Goal: Information Seeking & Learning: Learn about a topic

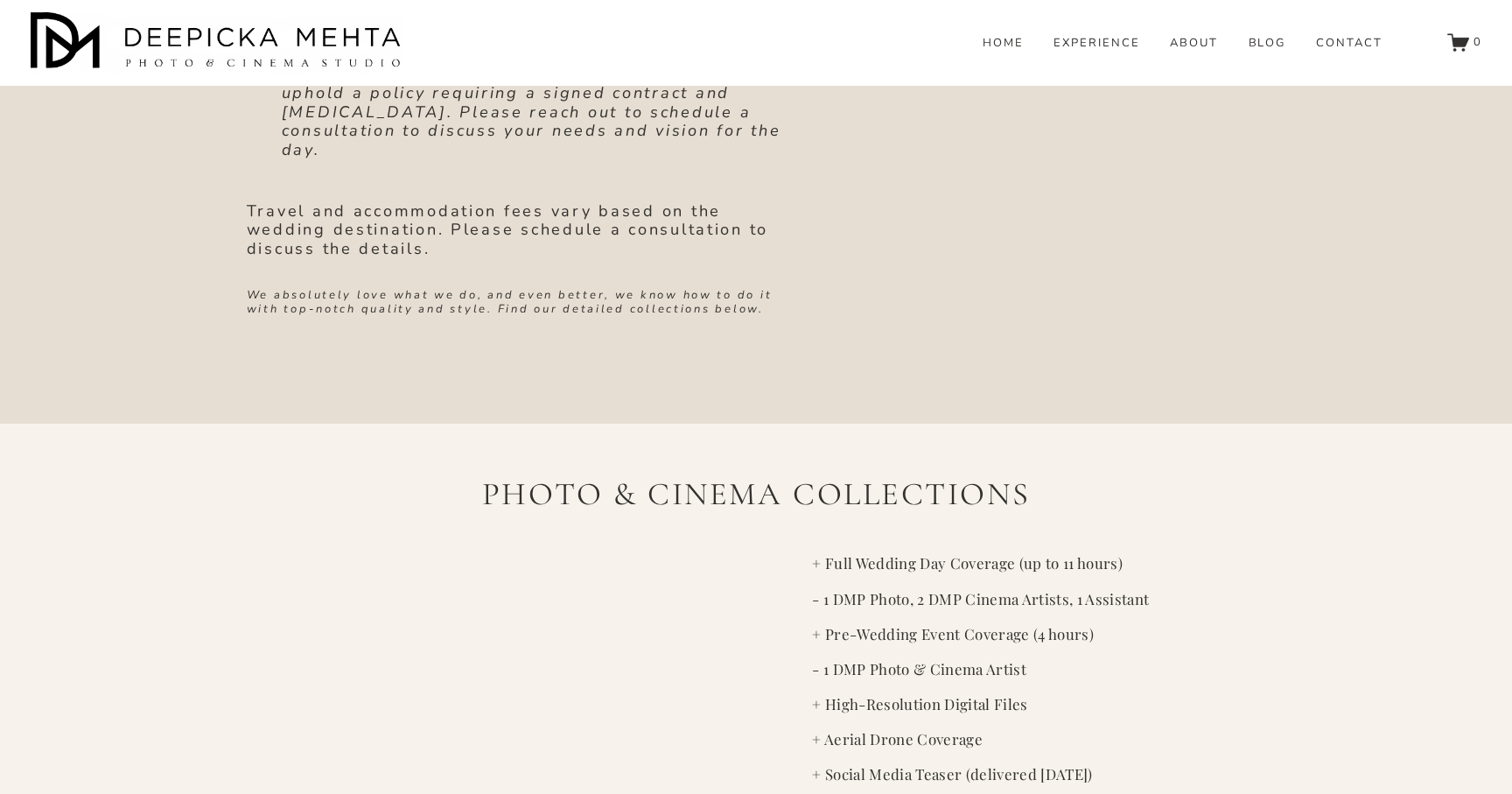
scroll to position [2616, 0]
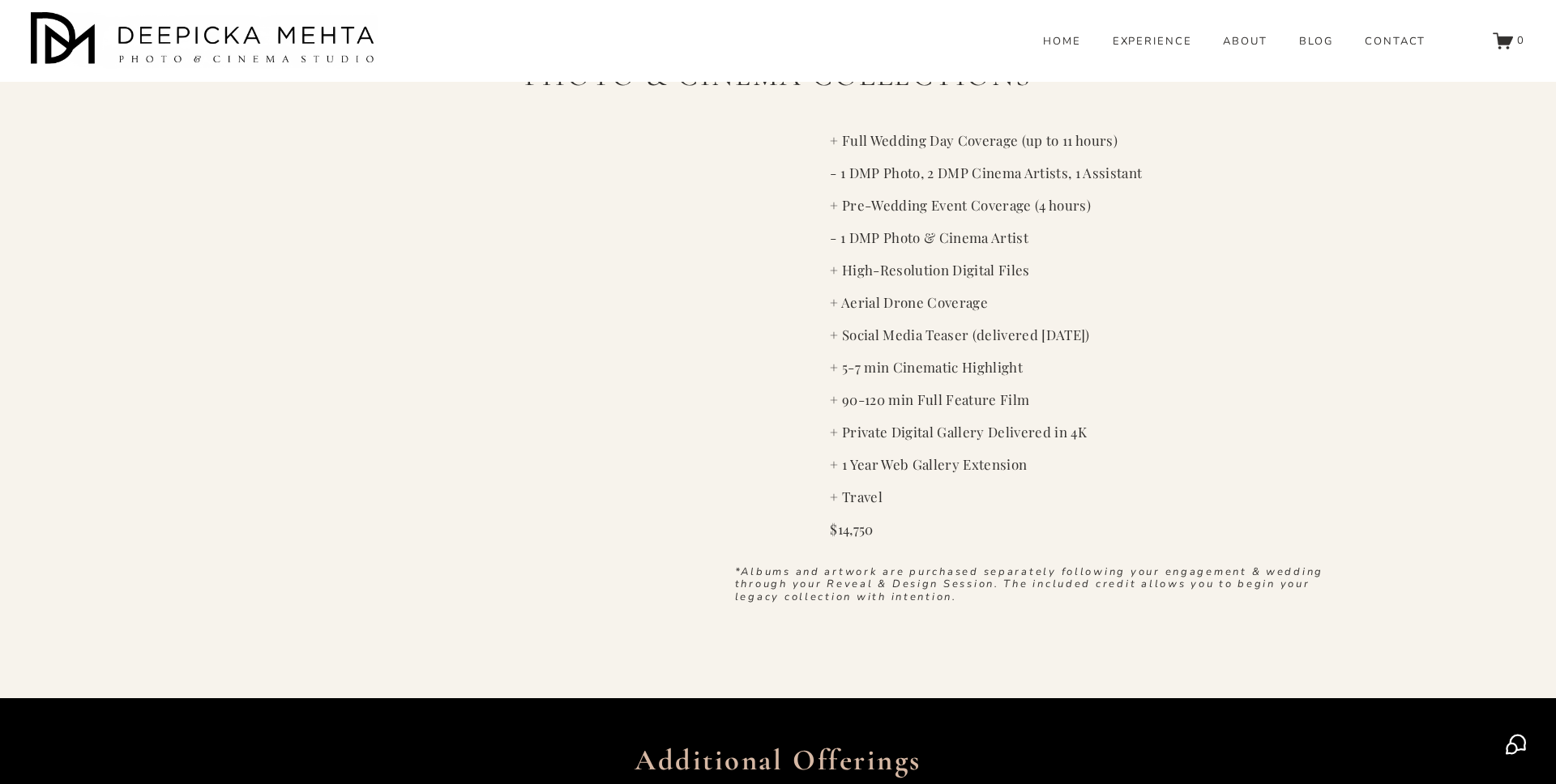
scroll to position [2547, 0]
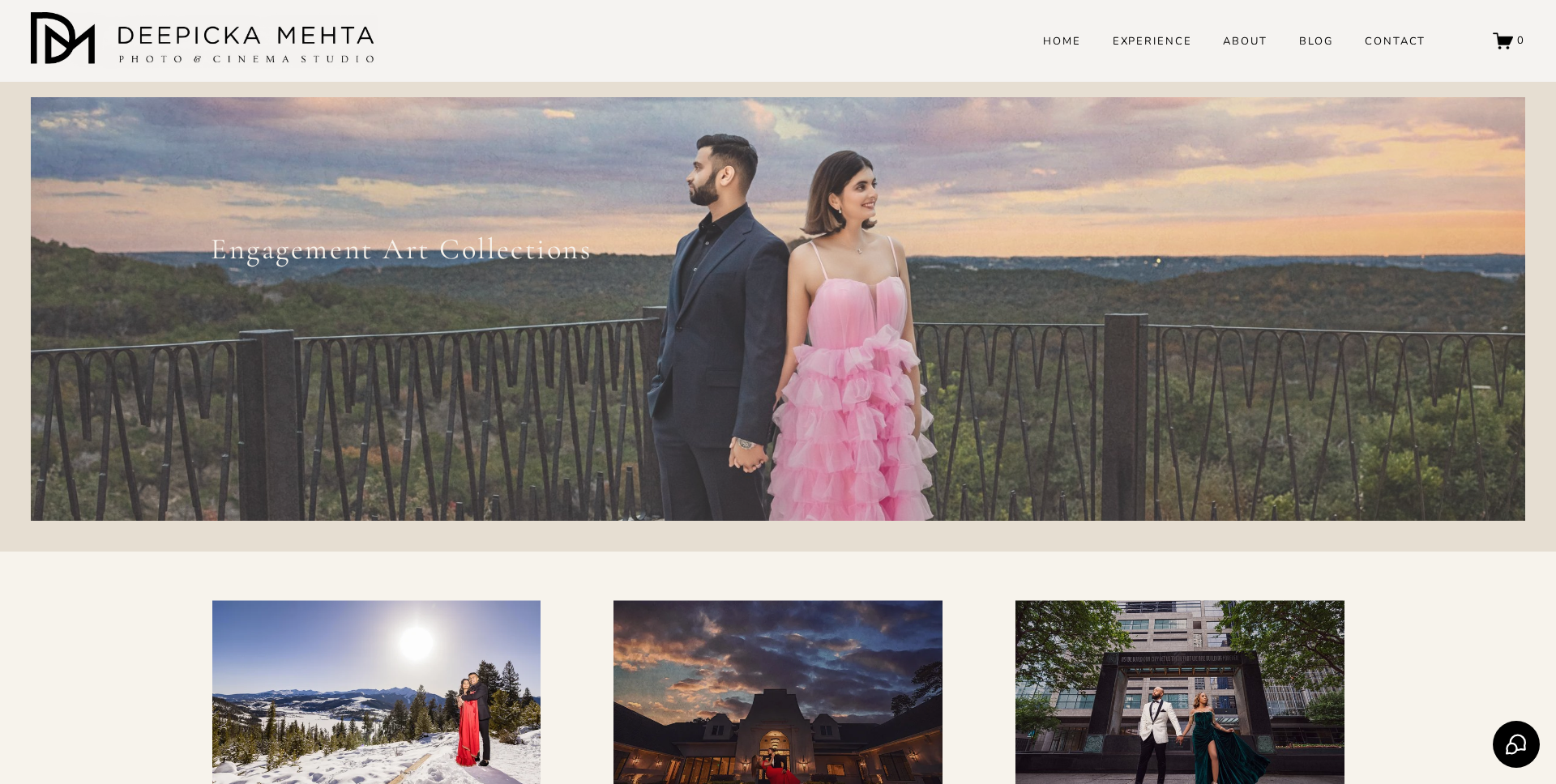
scroll to position [89, 0]
